Goal: Task Accomplishment & Management: Manage account settings

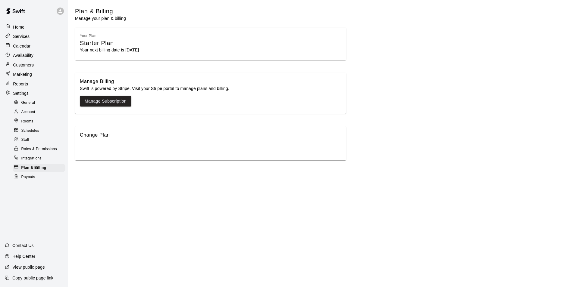
click at [23, 26] on p "Home" at bounding box center [18, 27] width 11 height 6
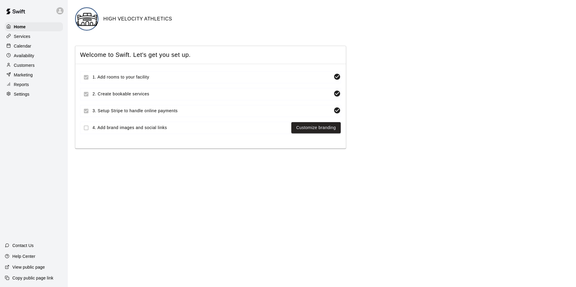
click at [28, 47] on p "Calendar" at bounding box center [22, 46] width 17 height 6
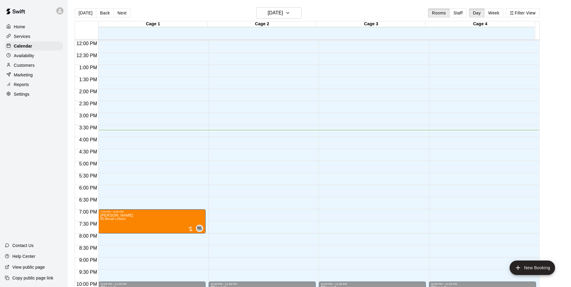
scroll to position [295, 0]
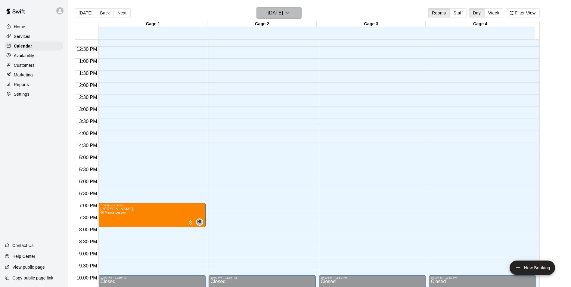
click at [290, 11] on icon "button" at bounding box center [288, 12] width 5 height 7
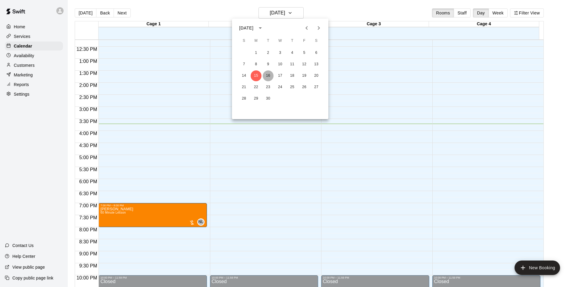
click at [268, 74] on button "16" at bounding box center [268, 75] width 11 height 11
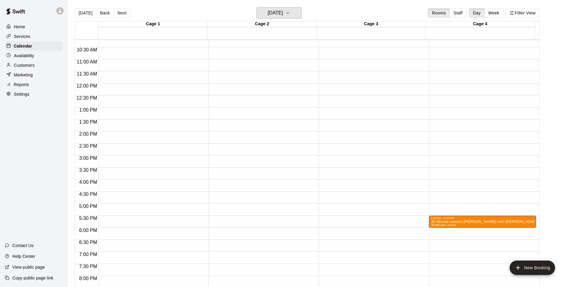
scroll to position [204, 0]
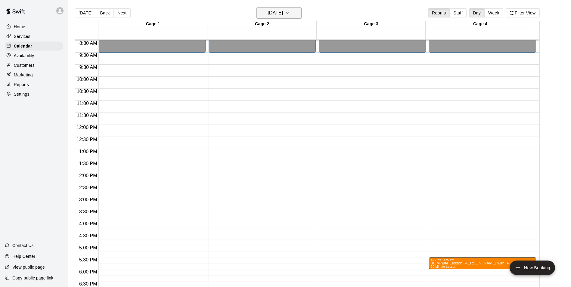
click at [290, 12] on icon "button" at bounding box center [288, 12] width 5 height 7
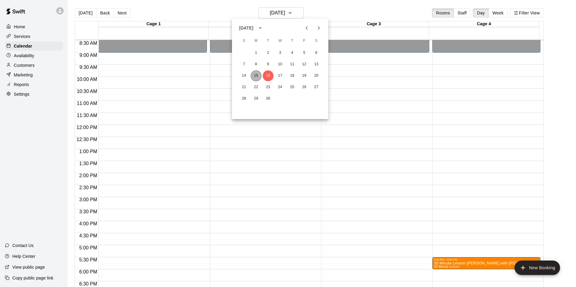
click at [256, 74] on button "15" at bounding box center [256, 75] width 11 height 11
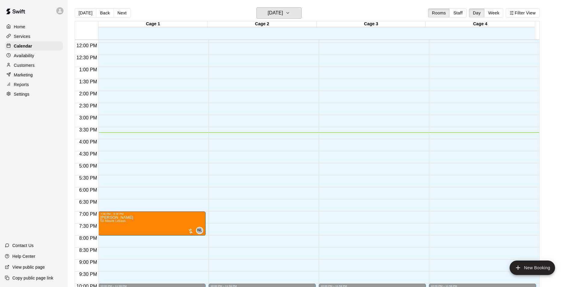
scroll to position [271, 0]
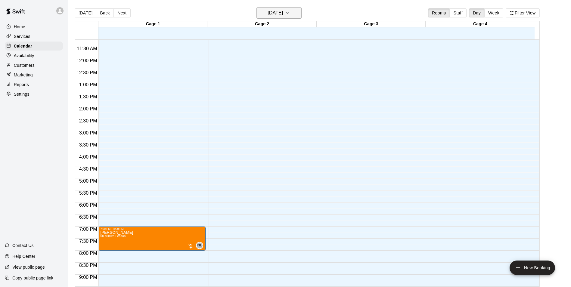
click at [302, 14] on button "[DATE]" at bounding box center [279, 12] width 45 height 11
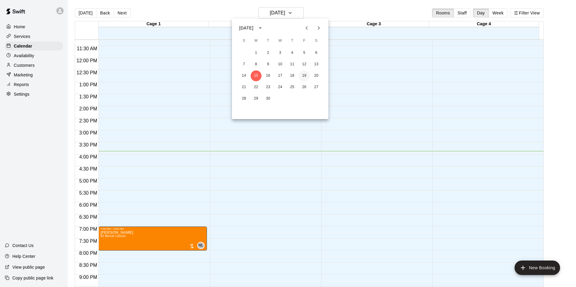
click at [306, 78] on button "19" at bounding box center [304, 75] width 11 height 11
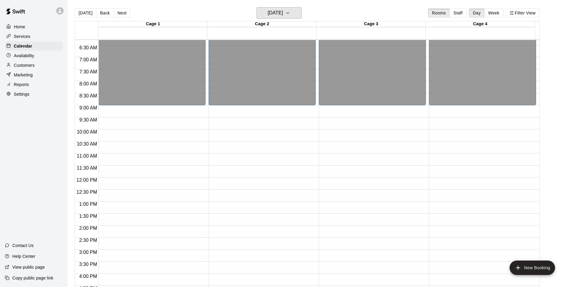
scroll to position [151, 0]
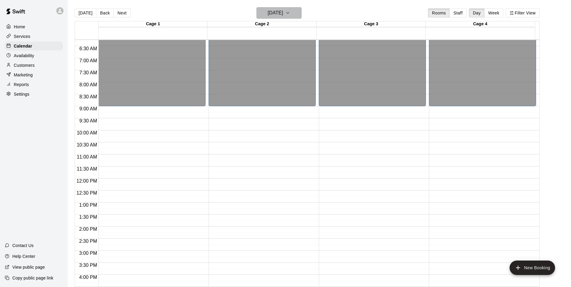
click at [300, 13] on button "[DATE]" at bounding box center [279, 12] width 45 height 11
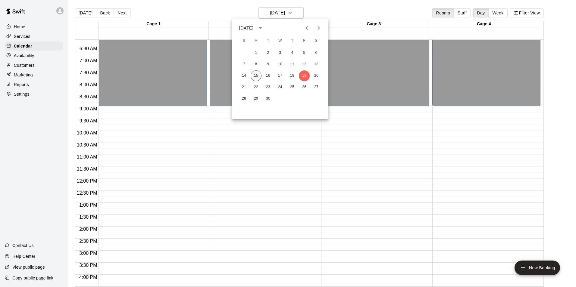
click at [258, 75] on button "15" at bounding box center [256, 75] width 11 height 11
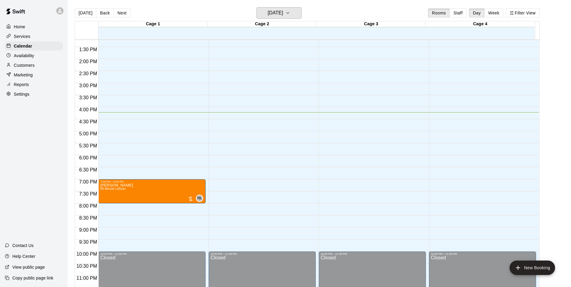
scroll to position [325, 0]
